Goal: Information Seeking & Learning: Learn about a topic

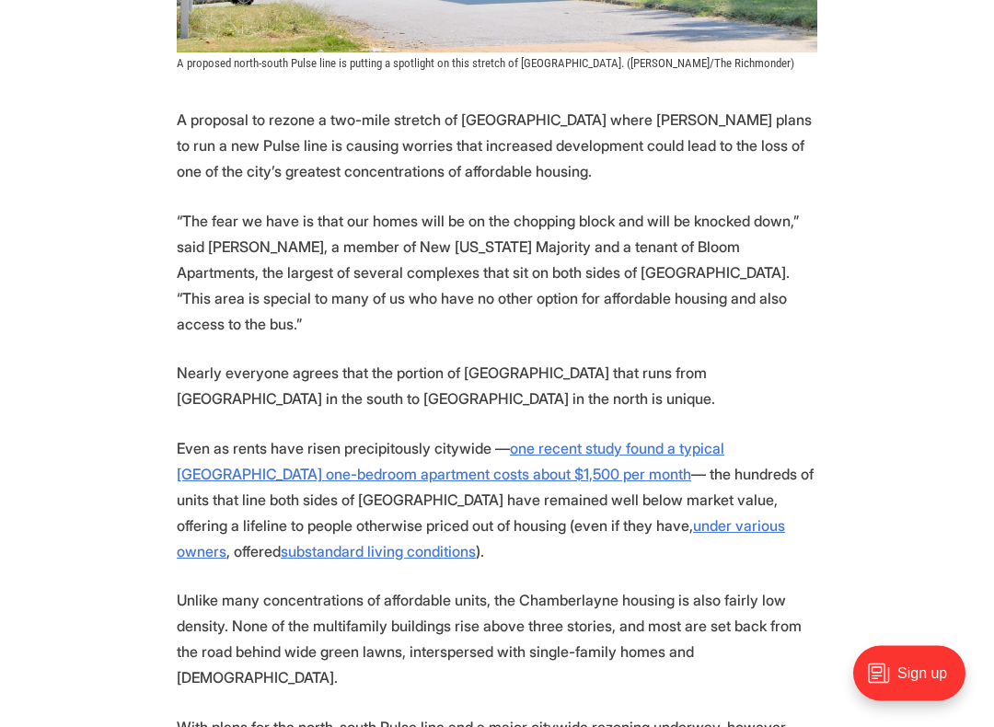
scroll to position [813, 0]
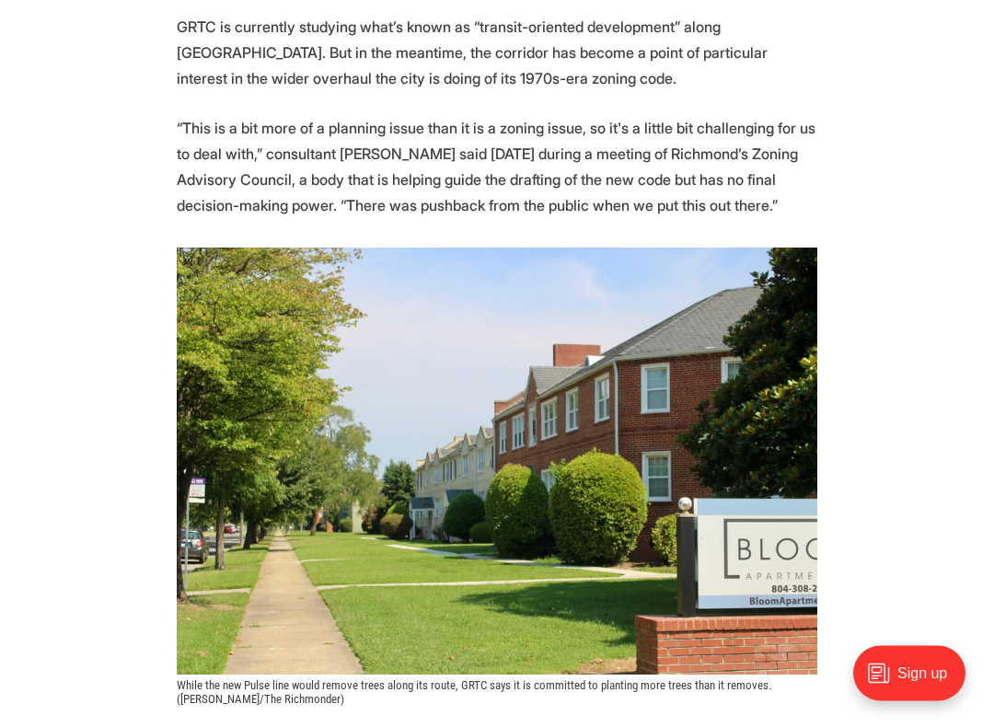
scroll to position [2678, 0]
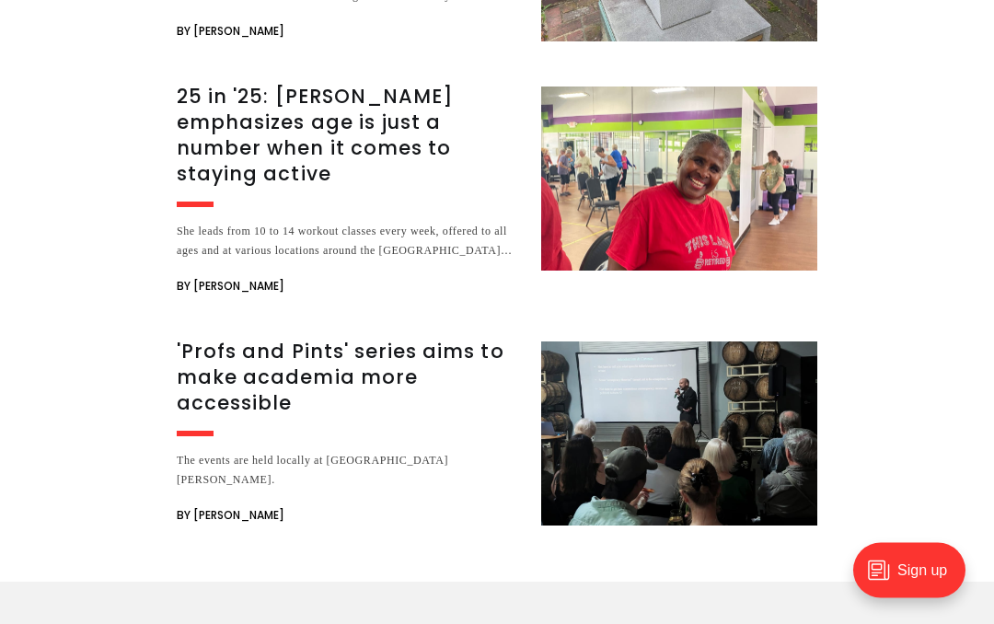
scroll to position [6591, 0]
click at [625, 226] on img at bounding box center [679, 179] width 276 height 184
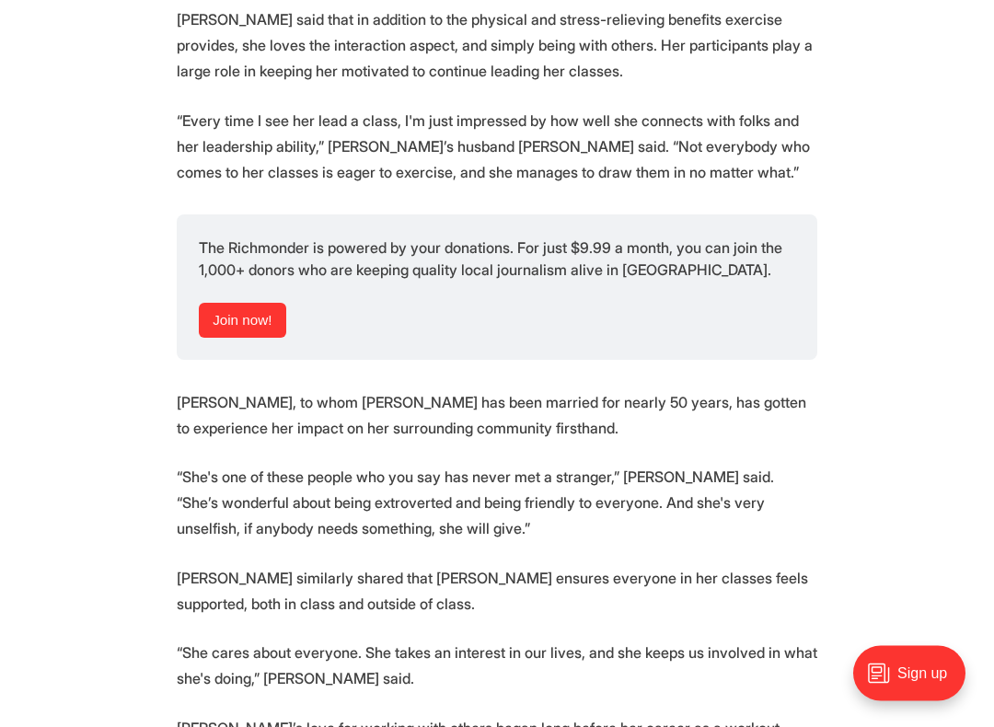
scroll to position [3197, 0]
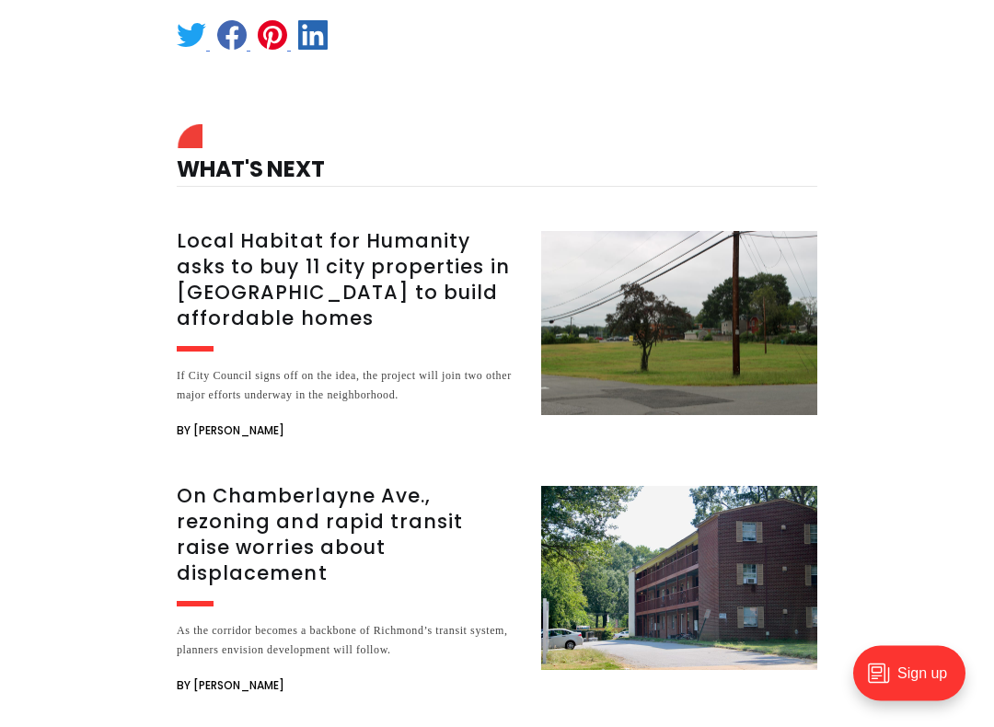
scroll to position [5045, 0]
click at [351, 228] on h3 "Local Habitat for Humanity asks to buy 11 city properties in [GEOGRAPHIC_DATA] …" at bounding box center [348, 279] width 342 height 103
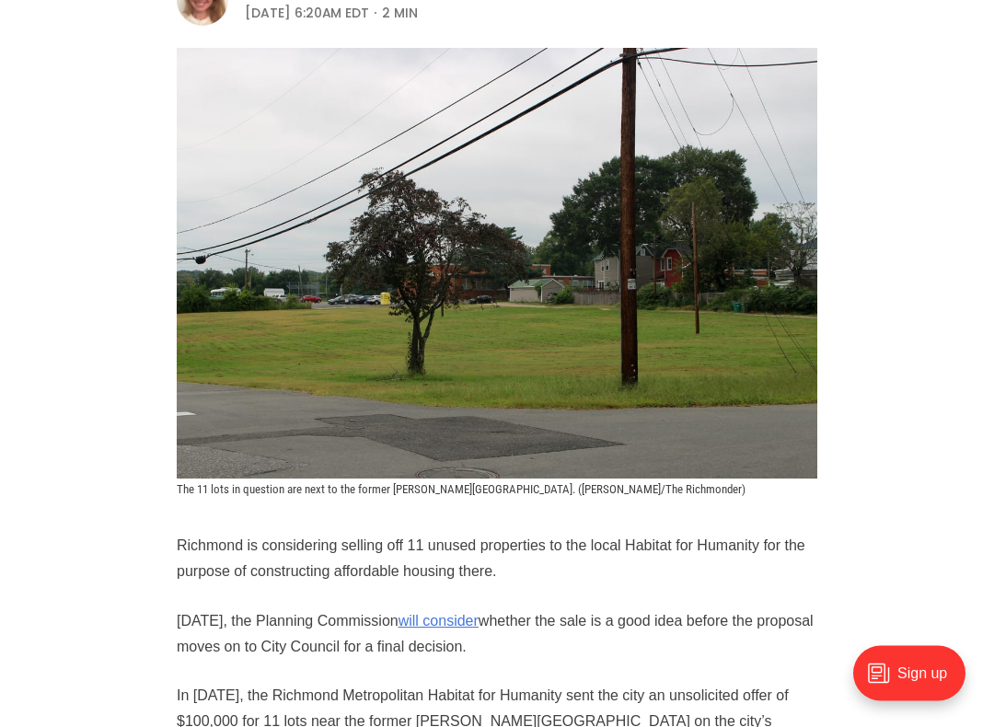
scroll to position [429, 0]
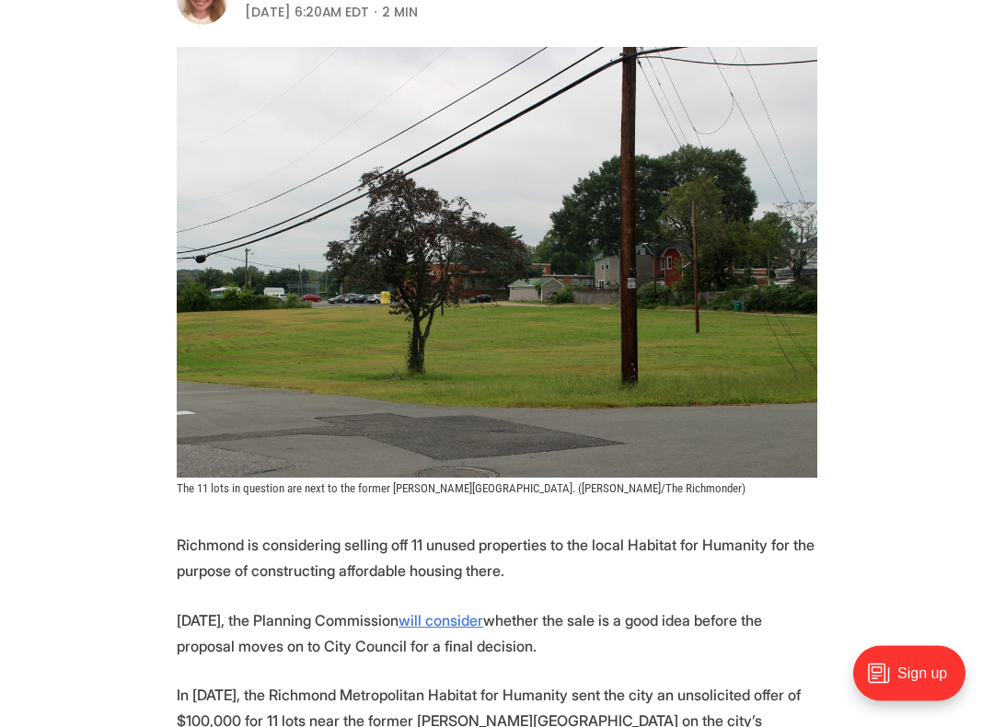
click at [893, 442] on header "Local News Local Habitat for Humanity asks to buy 11 city properties in Northsi…" at bounding box center [497, 133] width 994 height 726
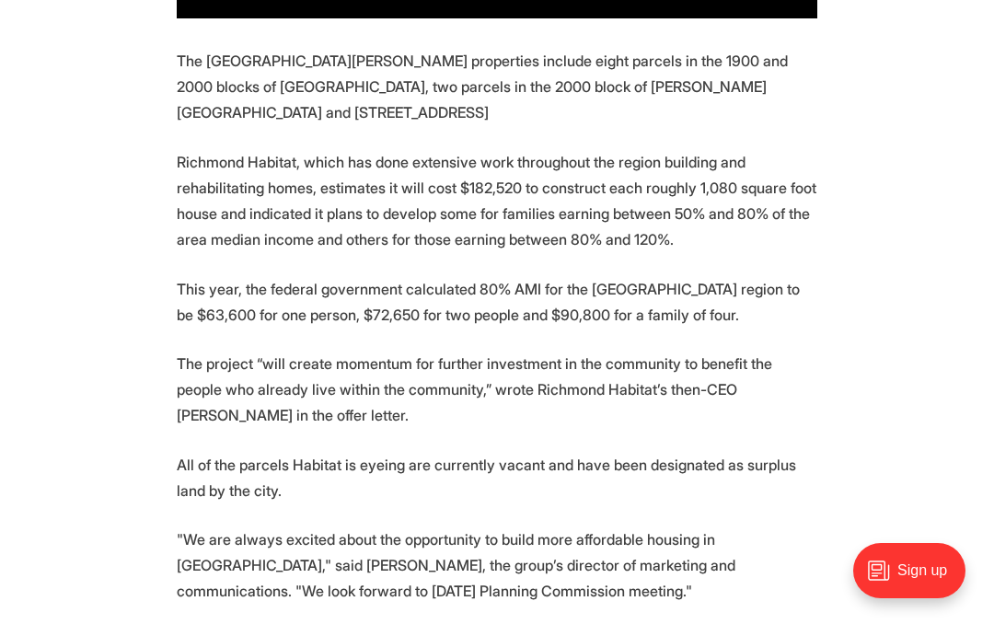
scroll to position [1487, 0]
